Goal: Find specific page/section: Locate item on page

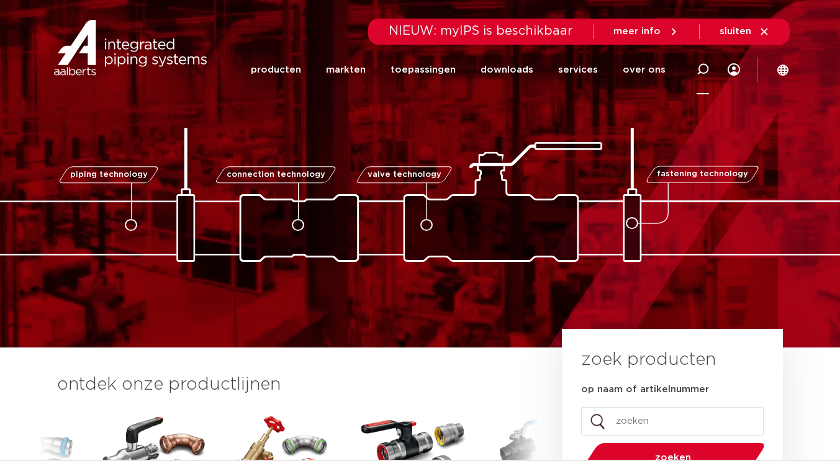
click at [701, 69] on icon at bounding box center [702, 69] width 12 height 12
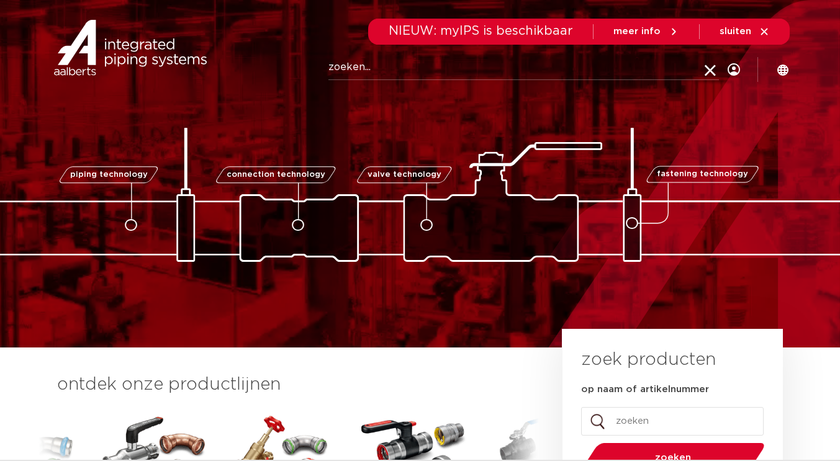
paste input "123459943"
type input "123459943"
click button "Zoeken" at bounding box center [0, 0] width 0 height 0
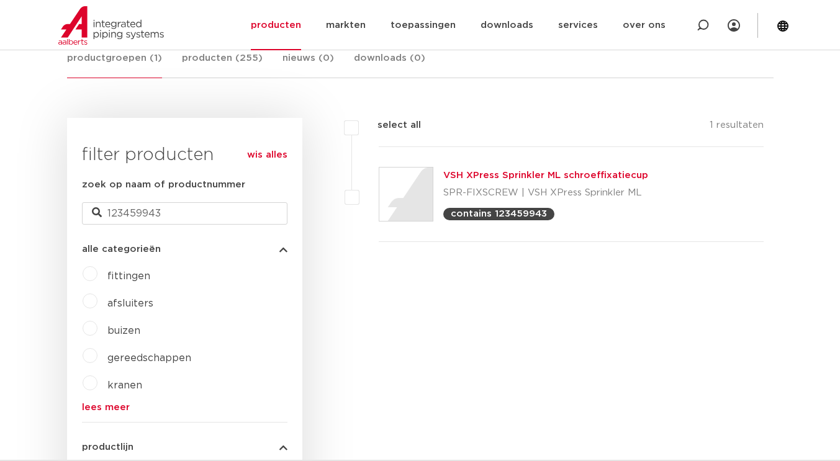
click at [559, 173] on link "VSH XPress Sprinkler ML schroeffixatiecup" at bounding box center [545, 175] width 205 height 9
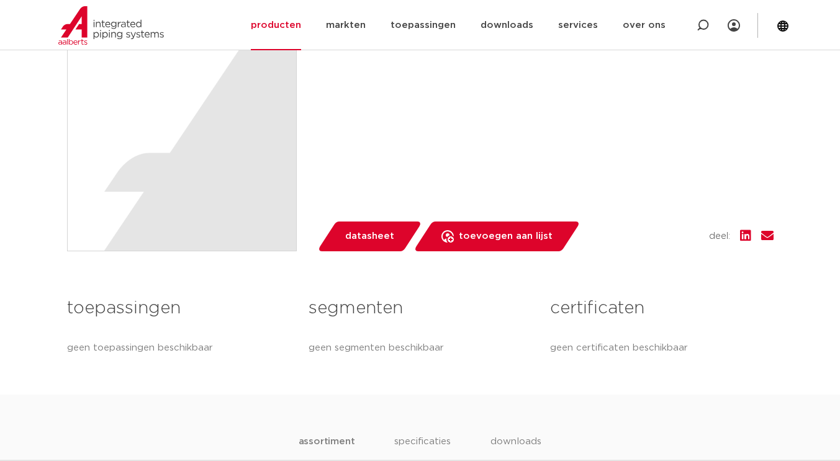
scroll to position [186, 0]
